Goal: Information Seeking & Learning: Learn about a topic

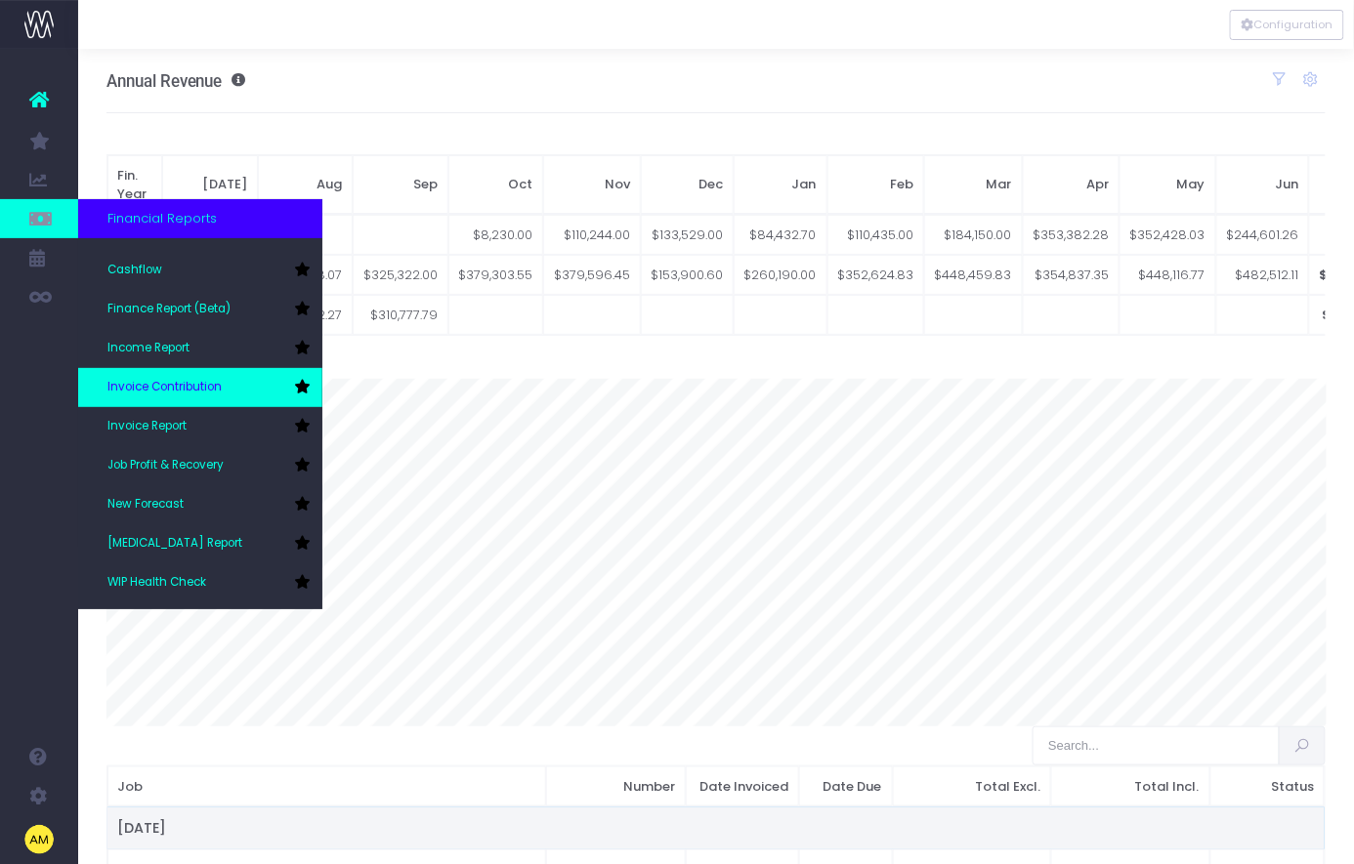
scroll to position [98, 0]
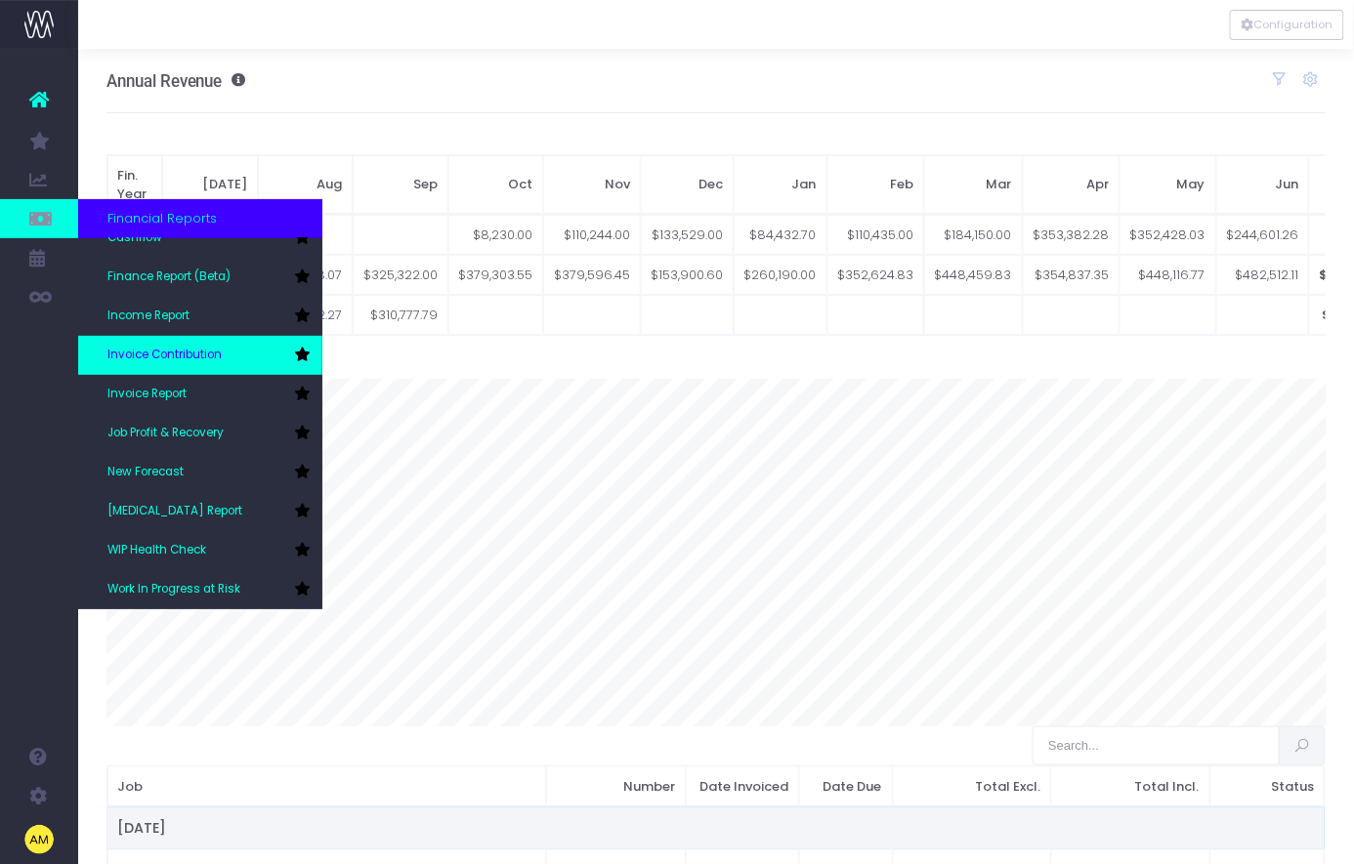
click at [219, 365] on link "Invoice Contribution" at bounding box center [200, 355] width 244 height 39
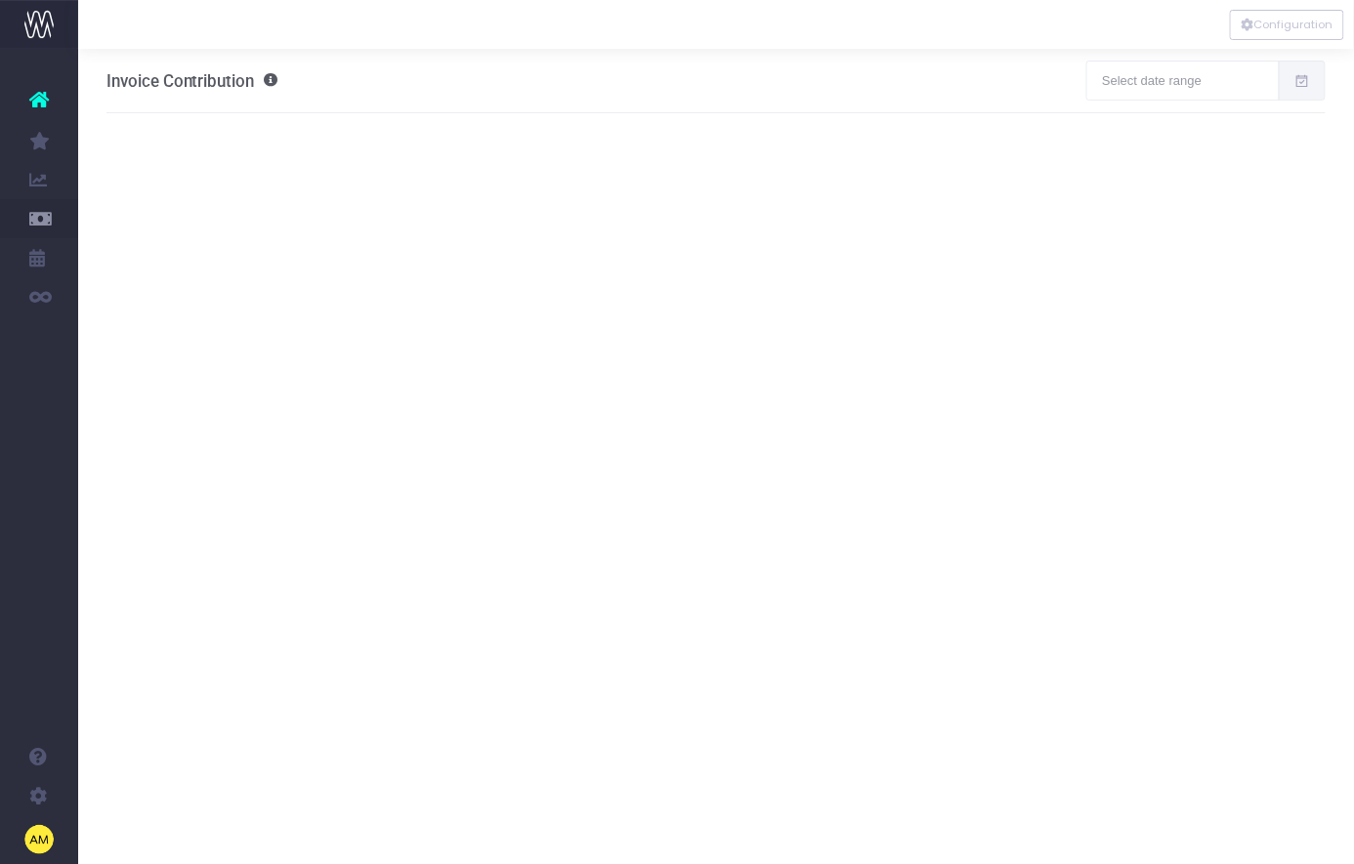
click at [148, 484] on span "Invoice Report" at bounding box center [127, 492] width 41 height 34
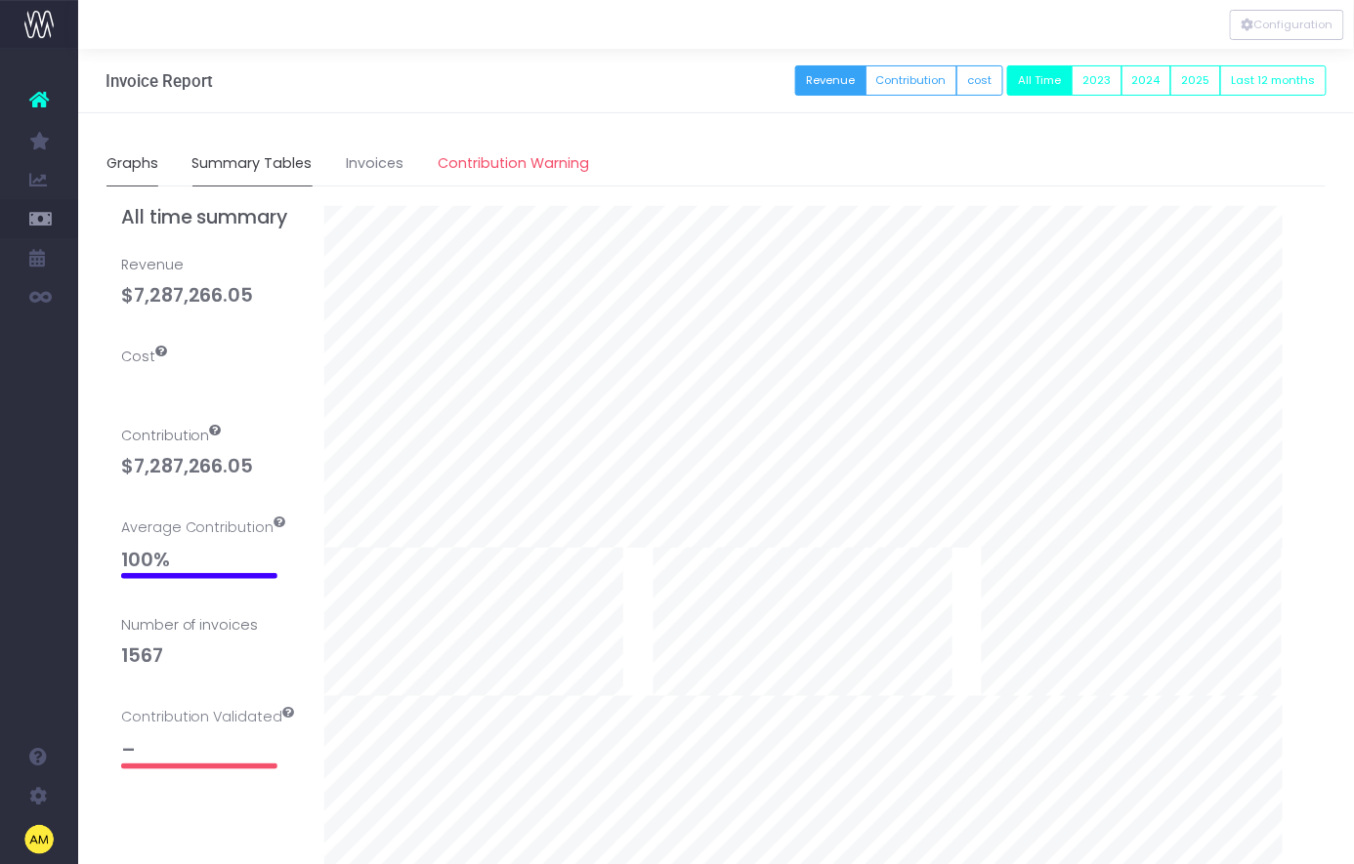
click at [244, 172] on link "Summary Tables" at bounding box center [252, 164] width 120 height 45
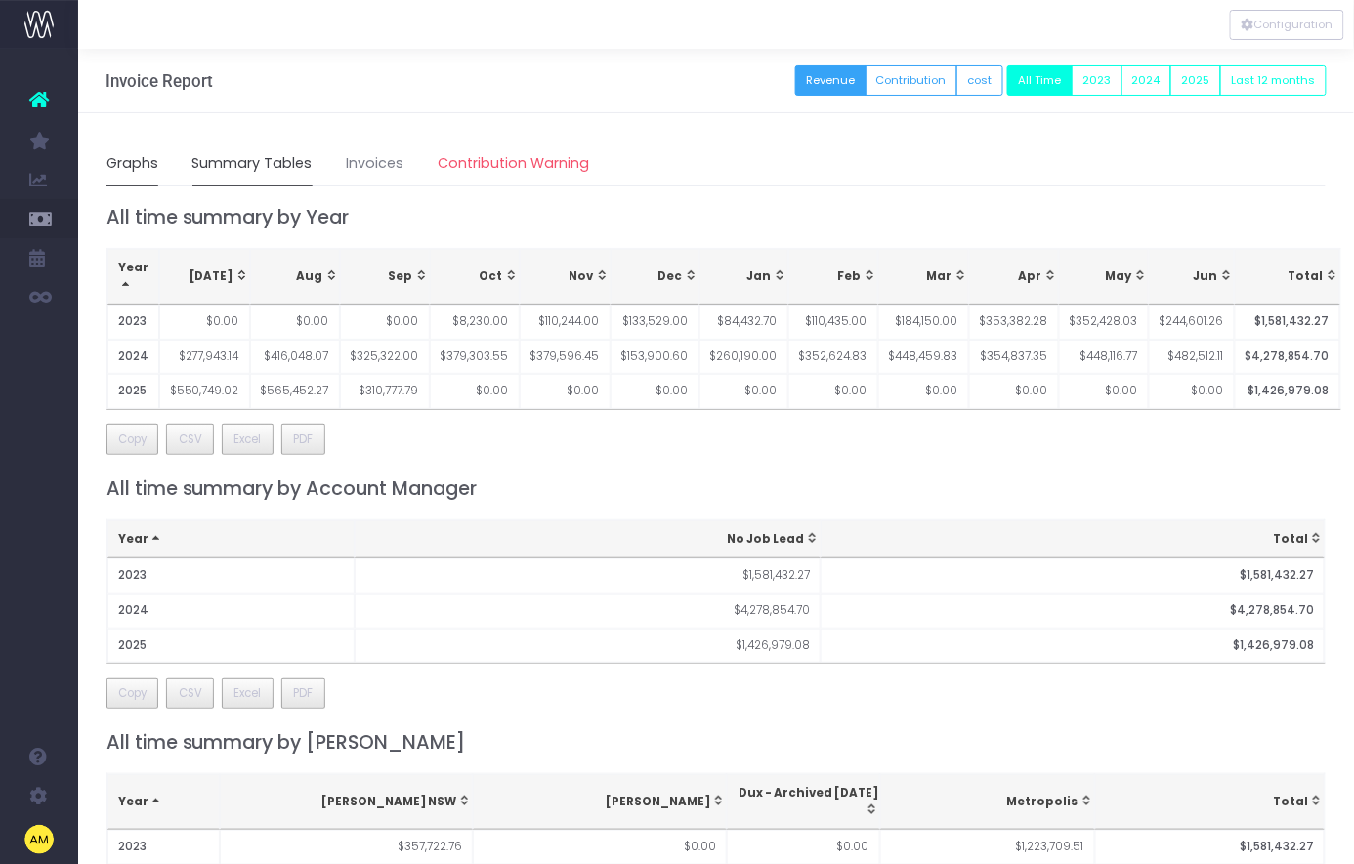
click at [141, 176] on link "Graphs" at bounding box center [132, 164] width 52 height 45
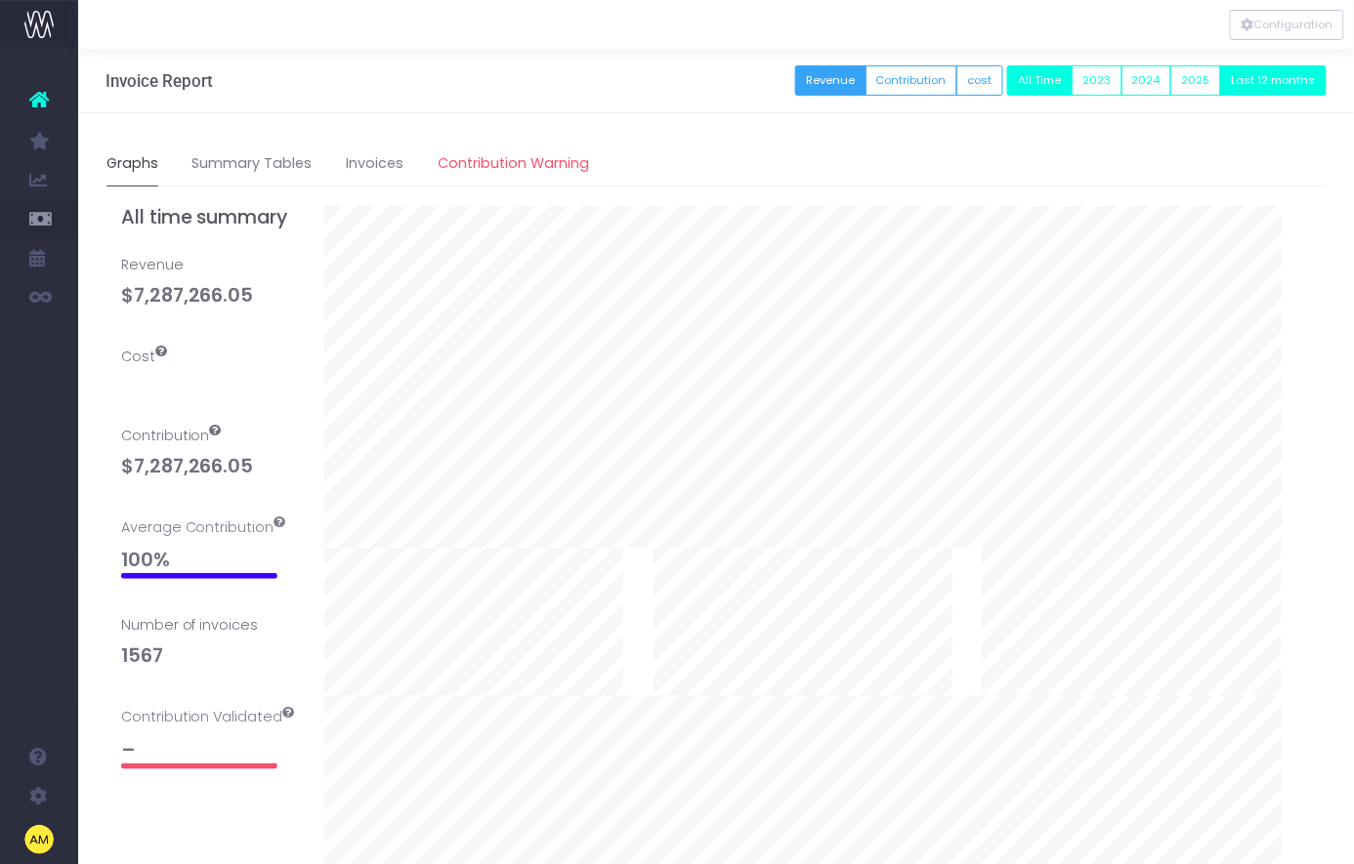
click at [1248, 86] on button "Last 12 months" at bounding box center [1273, 80] width 106 height 30
click at [269, 178] on link "Summary Tables" at bounding box center [252, 164] width 120 height 45
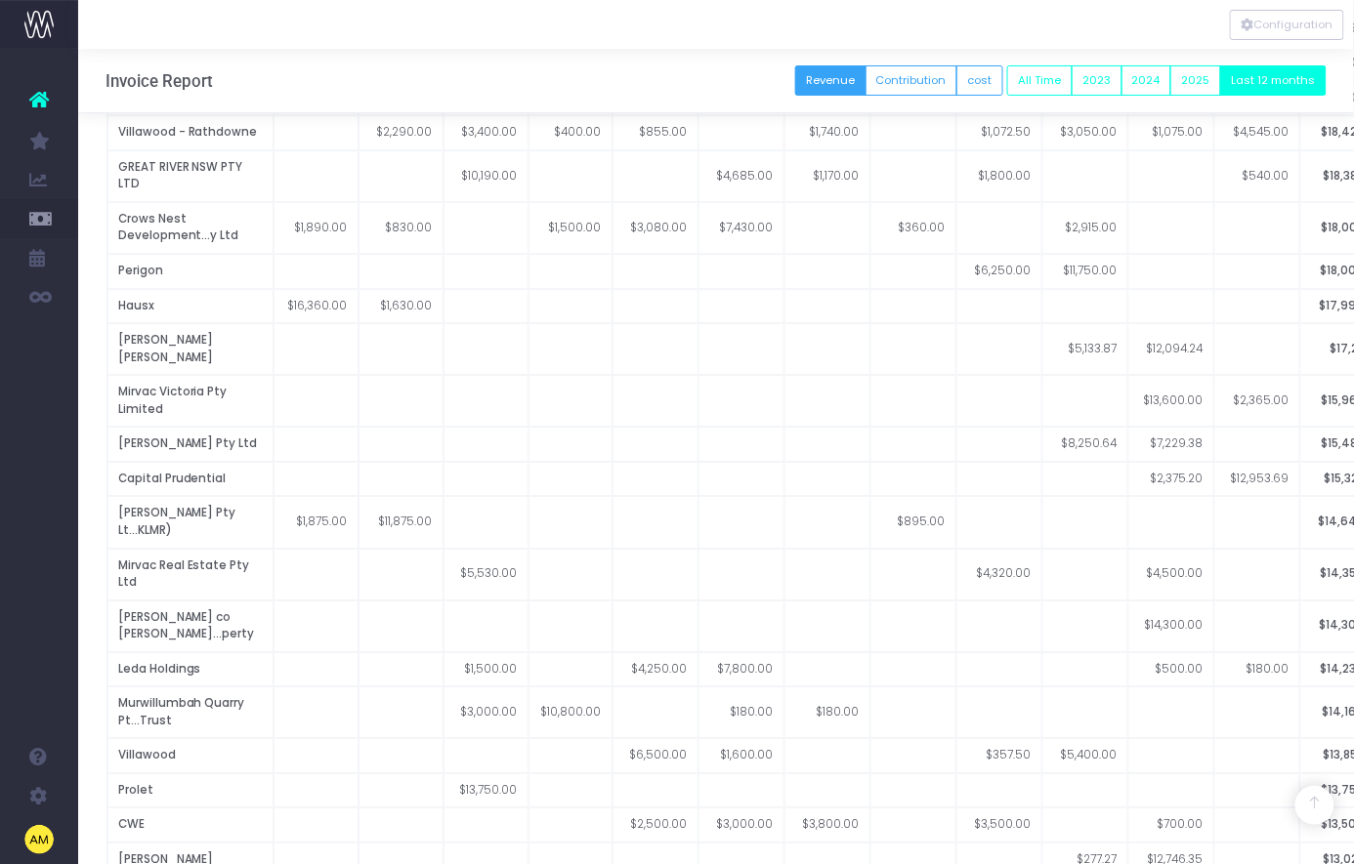
scroll to position [3511, 0]
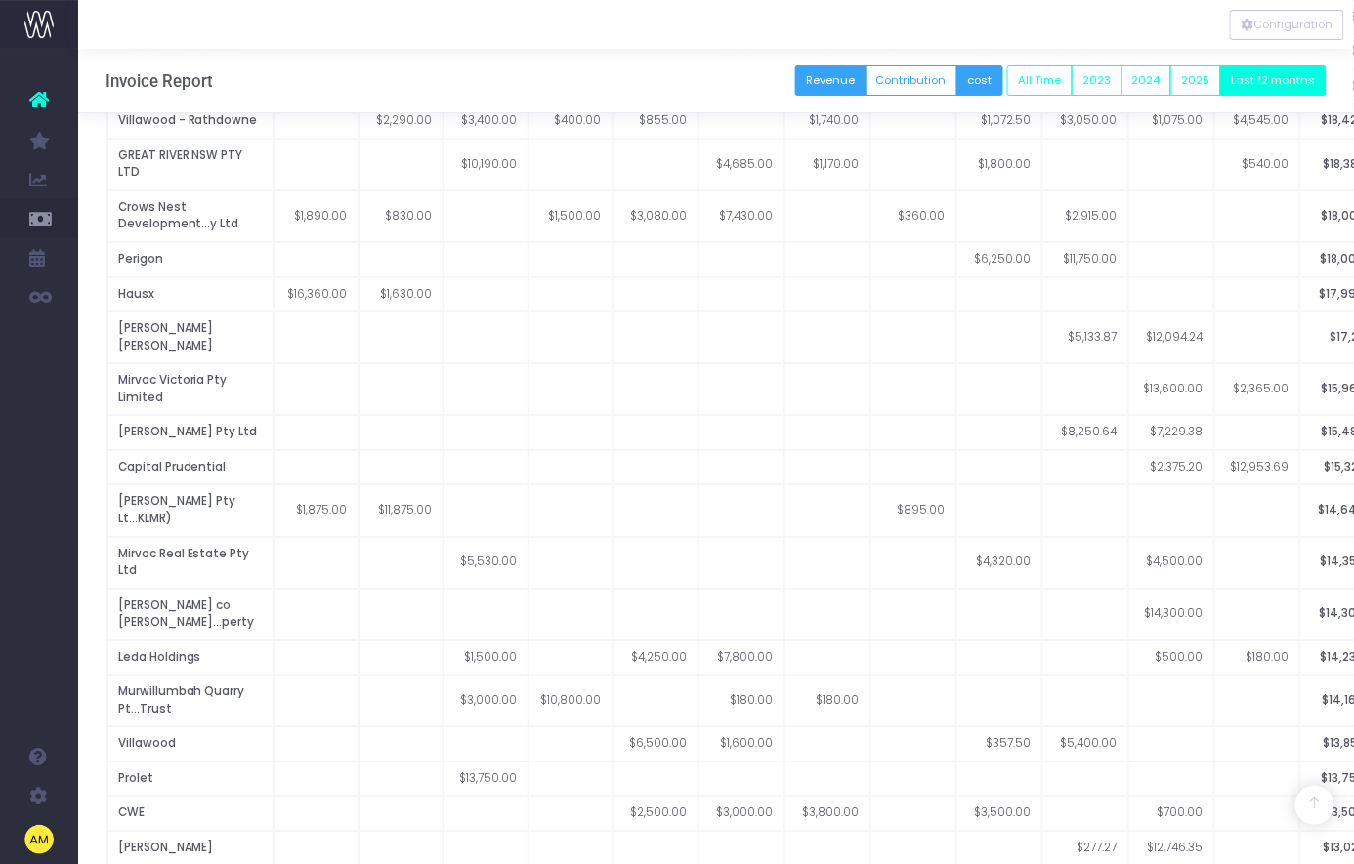
click at [982, 87] on button "cost" at bounding box center [979, 80] width 47 height 30
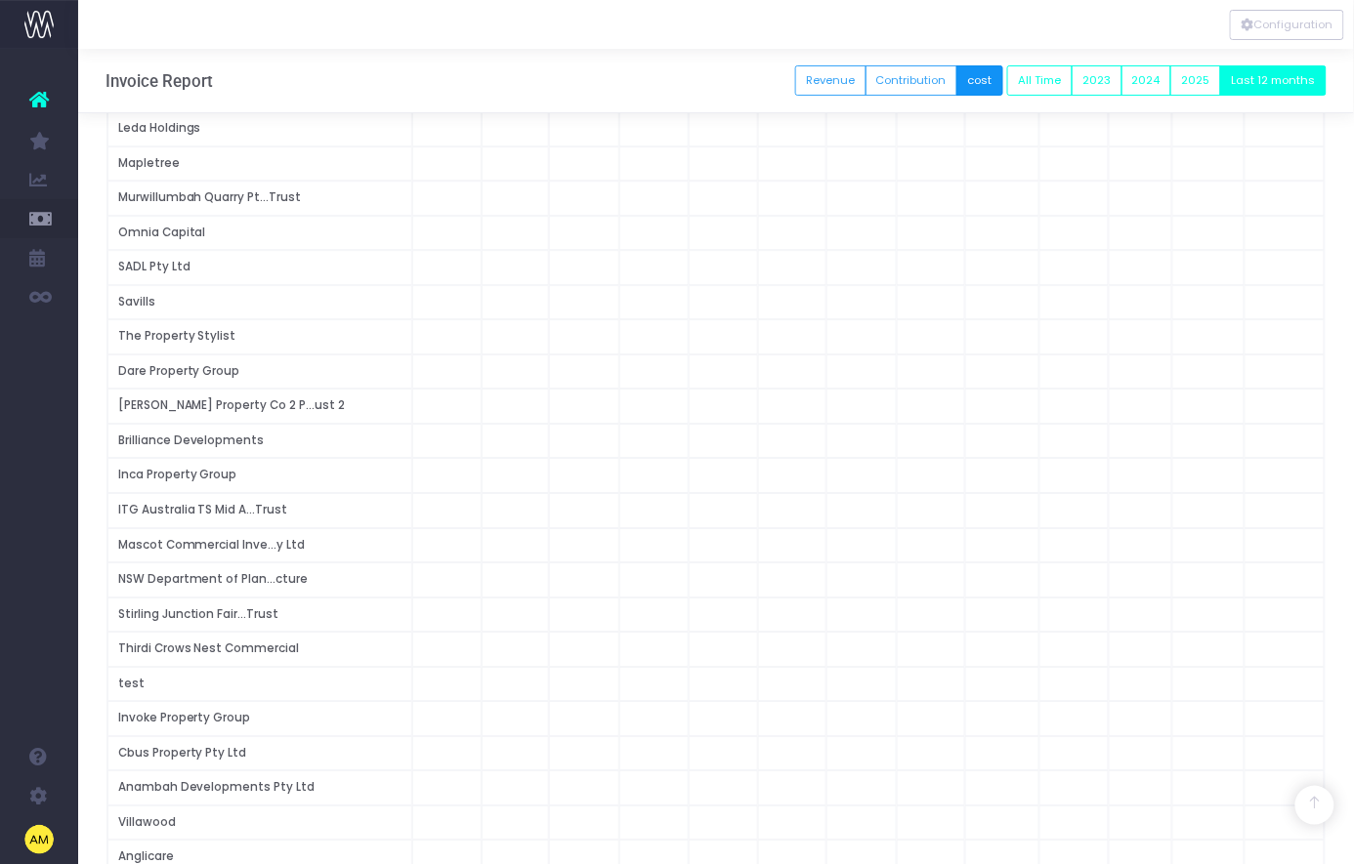
scroll to position [3281, 0]
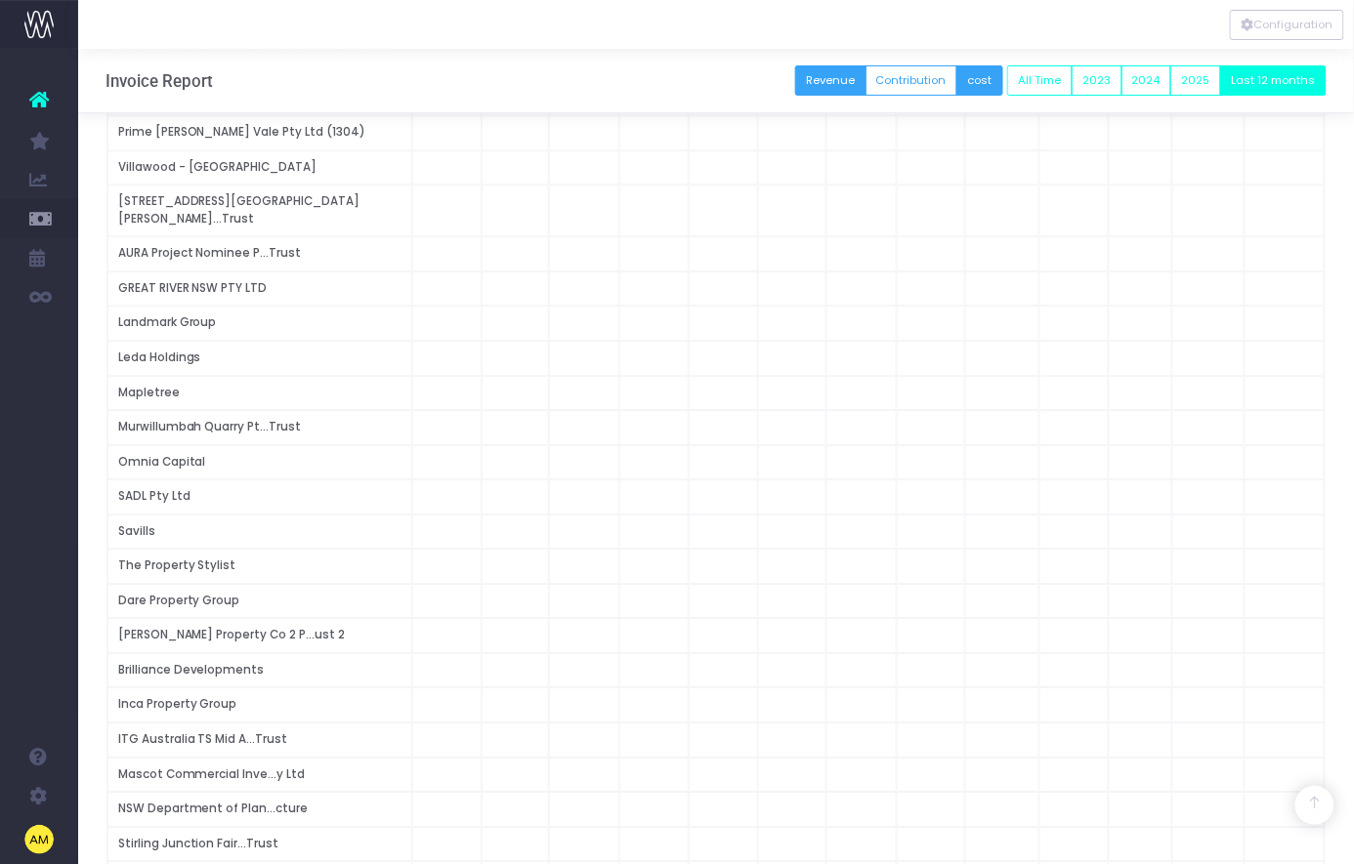
drag, startPoint x: 875, startPoint y: 86, endPoint x: 875, endPoint y: 112, distance: 26.4
click at [866, 86] on button "Revenue" at bounding box center [830, 80] width 71 height 30
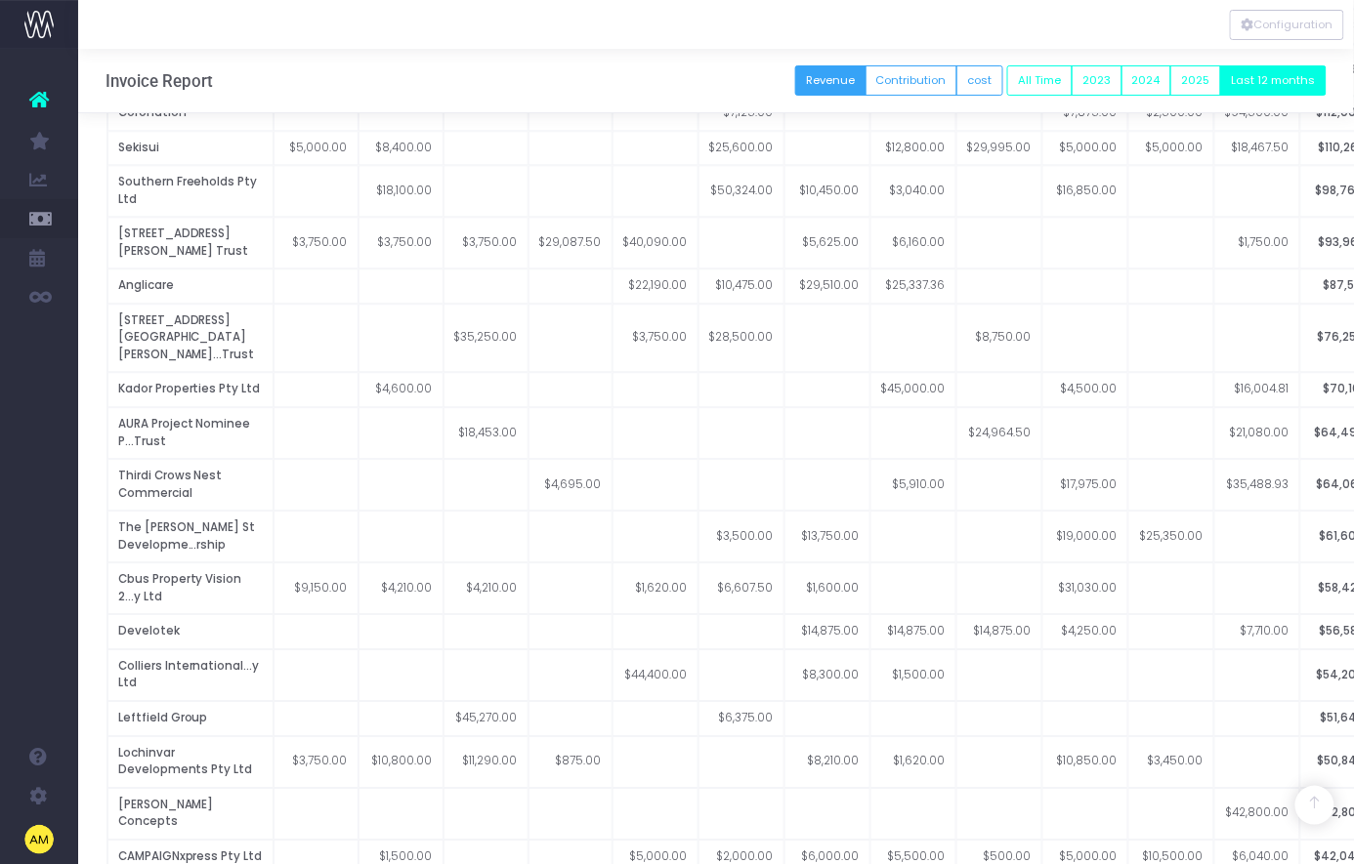
scroll to position [1229, 0]
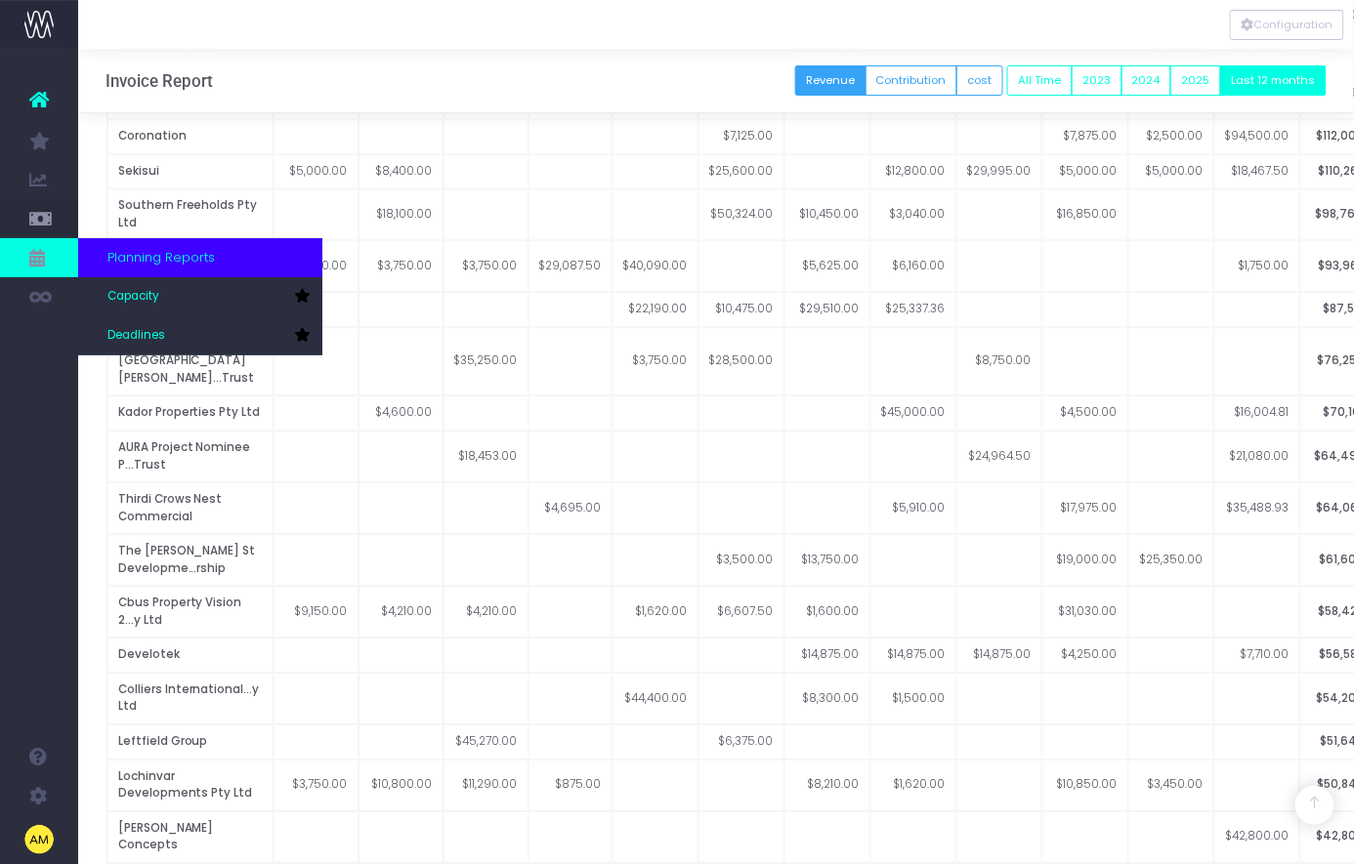
click at [32, 261] on icon at bounding box center [39, 257] width 20 height 21
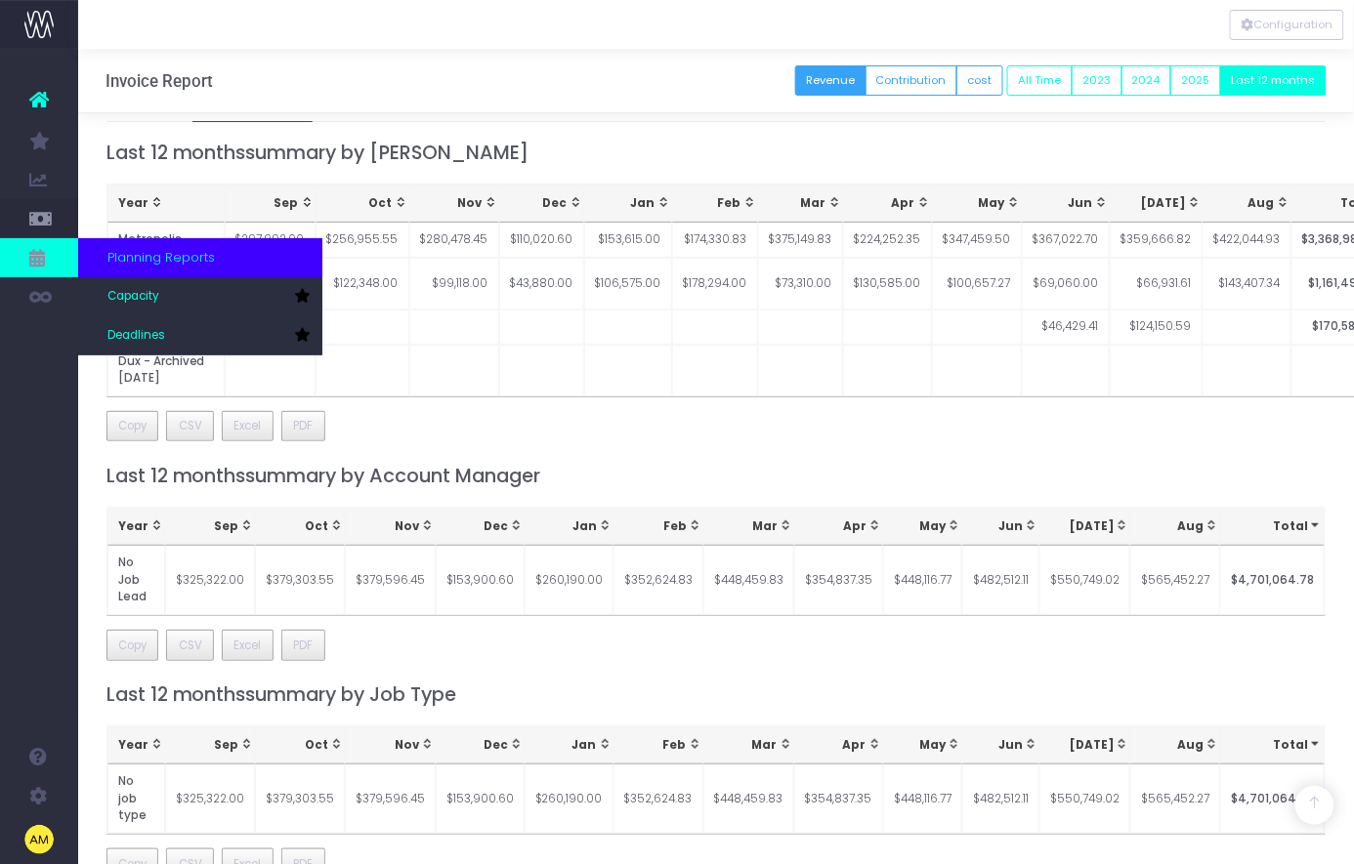
click at [32, 261] on icon at bounding box center [39, 257] width 20 height 21
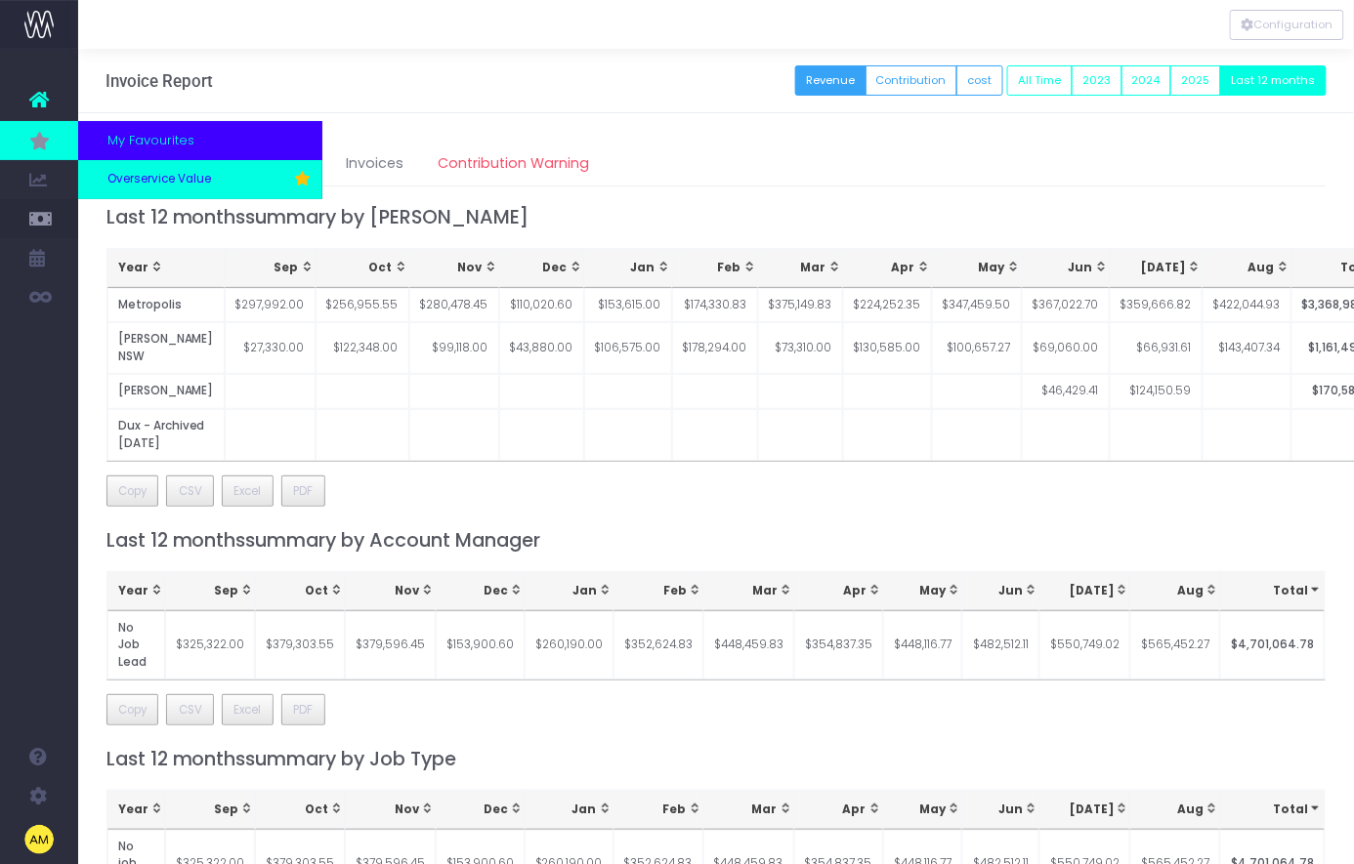
click at [155, 180] on span "Overservice Value" at bounding box center [159, 180] width 104 height 18
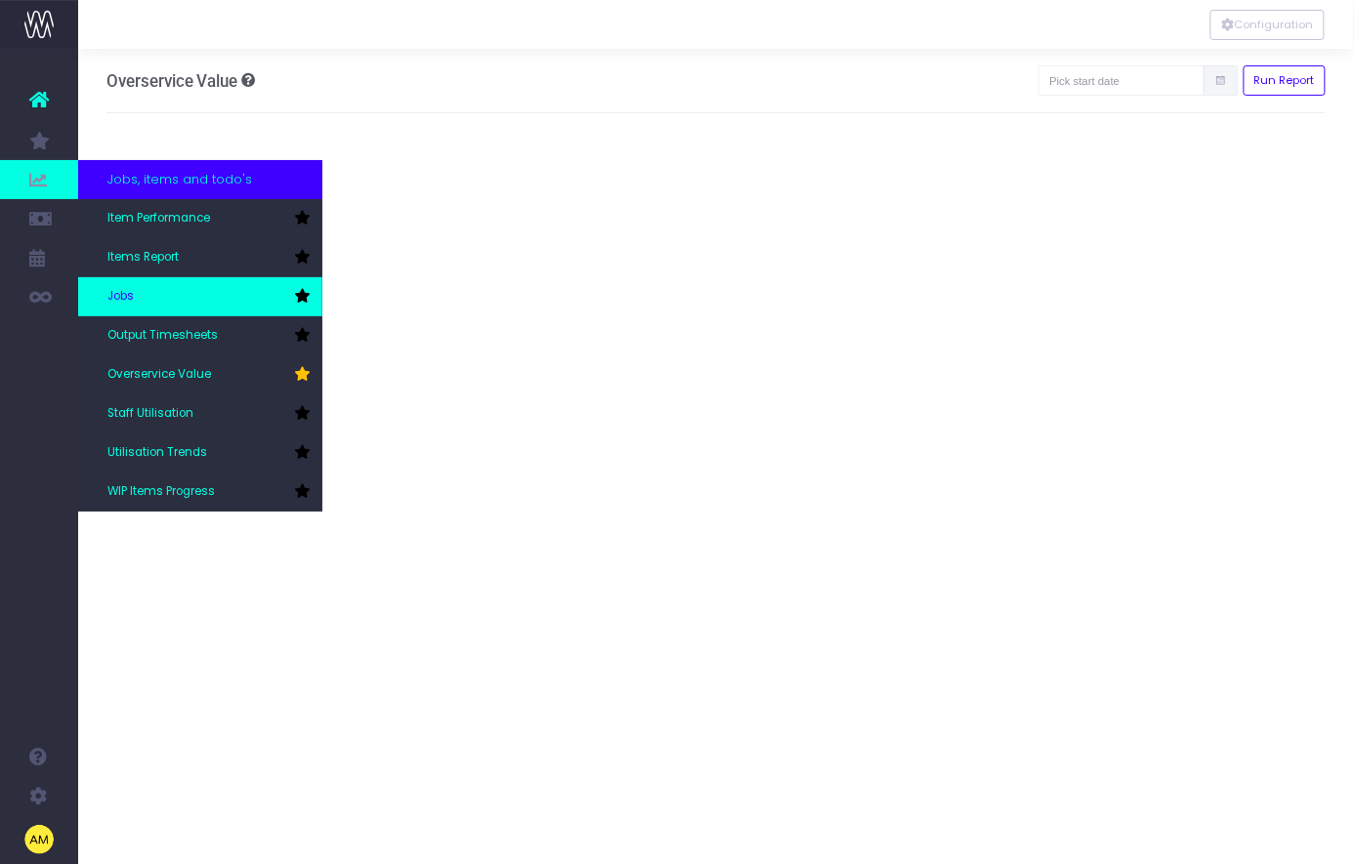
click at [173, 298] on link "Jobs" at bounding box center [200, 296] width 244 height 39
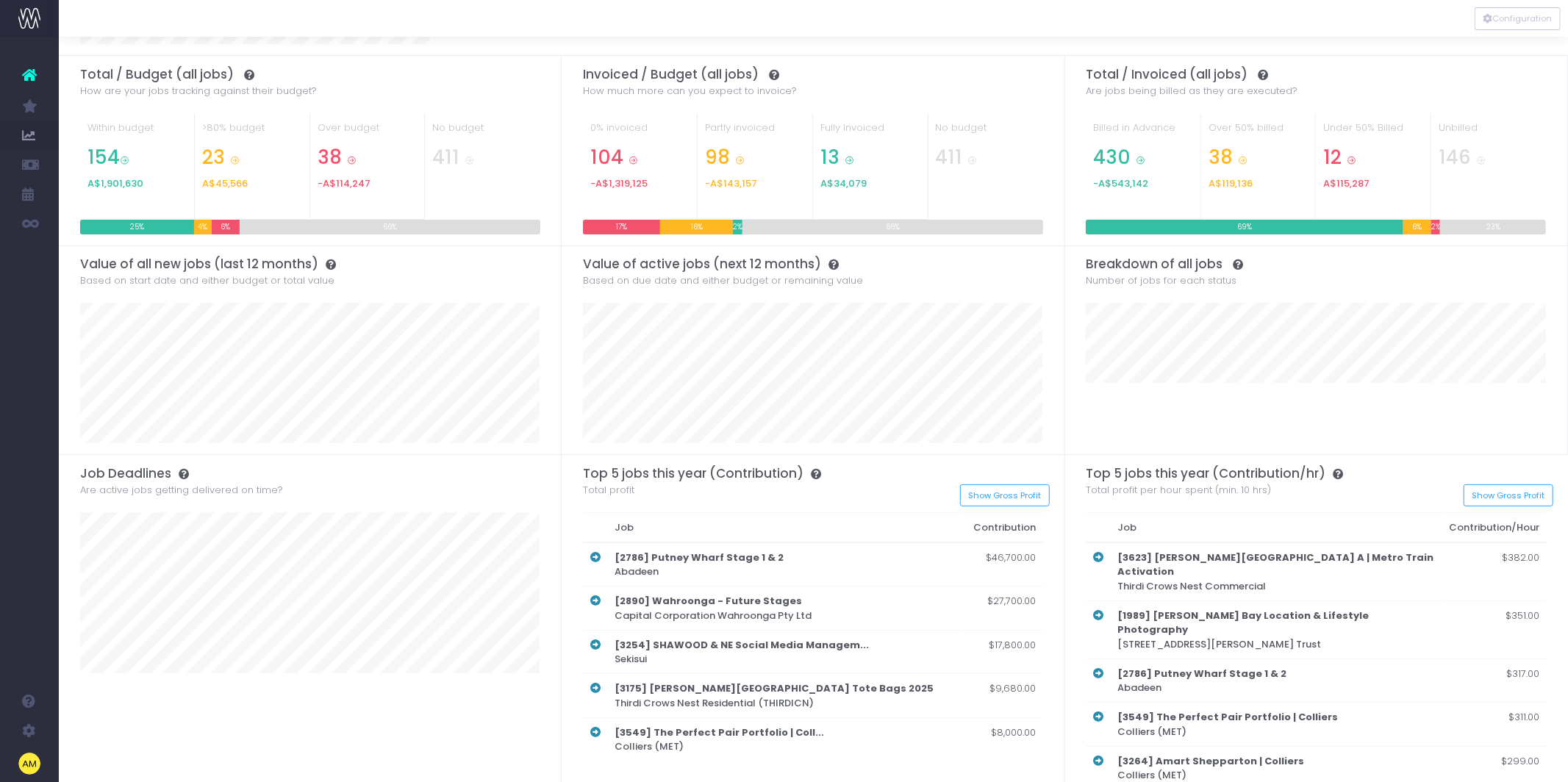
scroll to position [214, 0]
